Goal: Check status

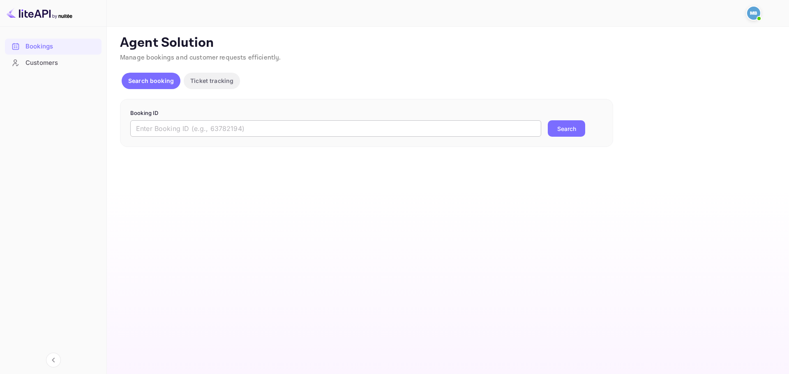
click at [221, 132] on input "text" at bounding box center [335, 128] width 411 height 16
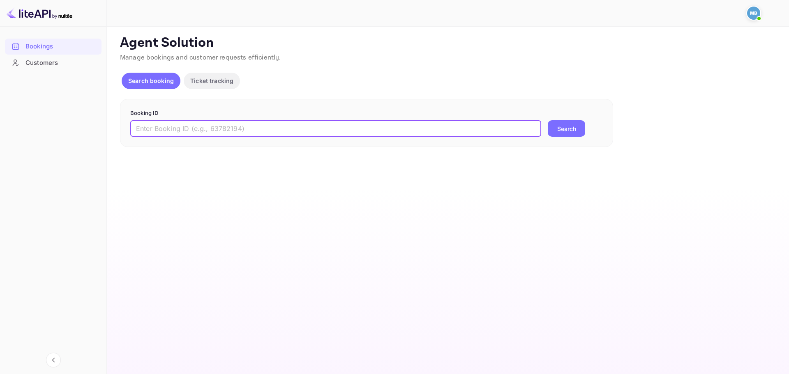
paste input "LX5_19MNo"
type input "LX5_19MNo"
click at [548, 120] on button "Search" at bounding box center [566, 128] width 37 height 16
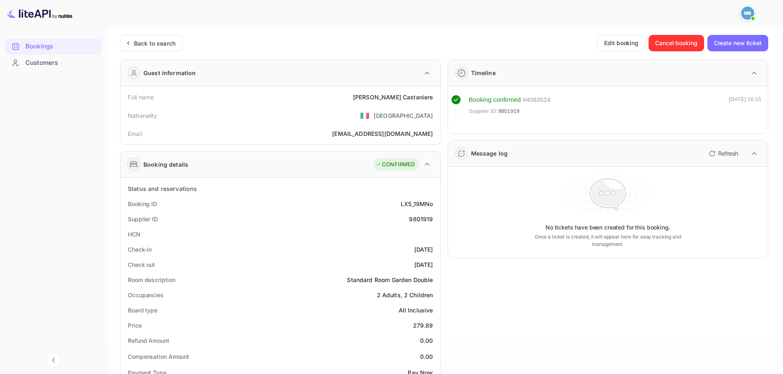
click at [422, 218] on div "9801919" at bounding box center [421, 219] width 24 height 9
copy div "9801919"
